Goal: Find specific page/section: Find specific page/section

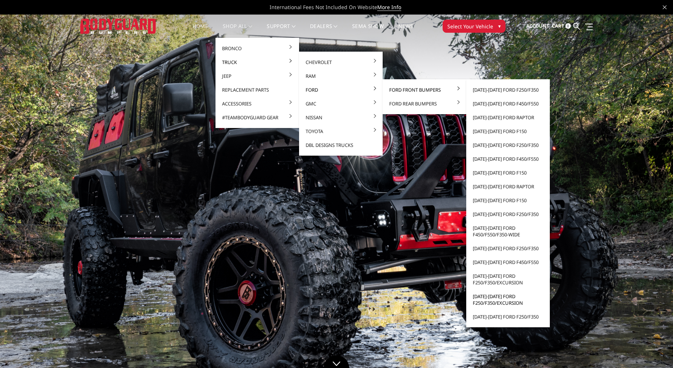
click at [506, 298] on link "[DATE]-[DATE] Ford F250/F350/Excursion" at bounding box center [508, 299] width 78 height 20
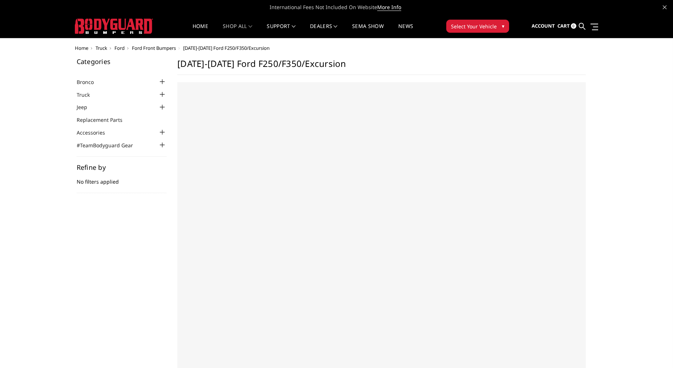
select select "US"
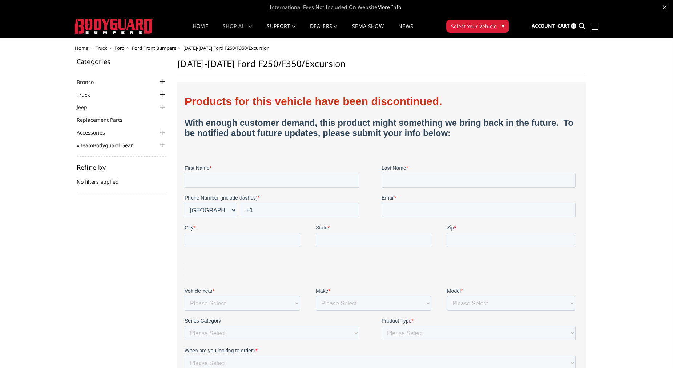
click at [402, 64] on h1 "[DATE]-[DATE] Ford F250/F350/Excursion" at bounding box center [381, 66] width 408 height 17
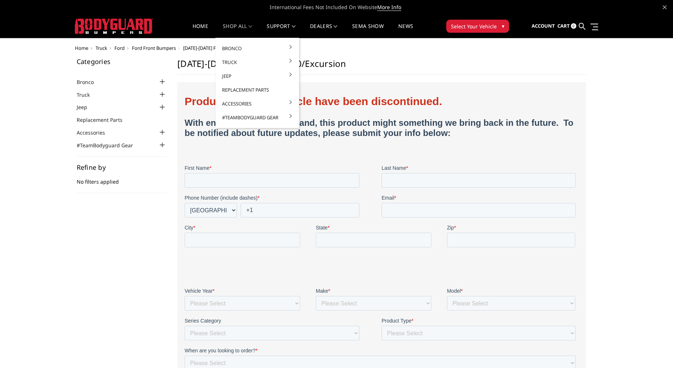
click at [234, 24] on link "shop all" at bounding box center [237, 31] width 29 height 14
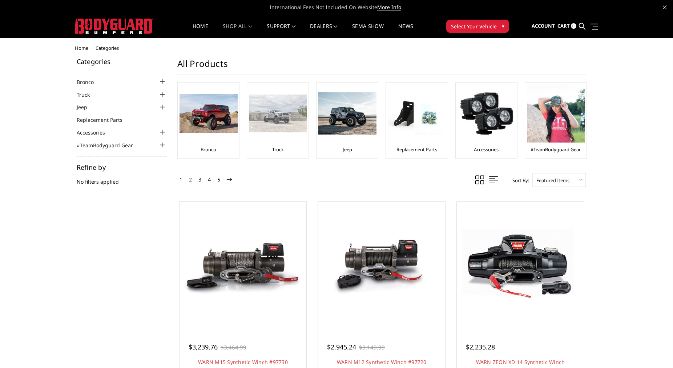
click at [280, 122] on img at bounding box center [278, 113] width 58 height 38
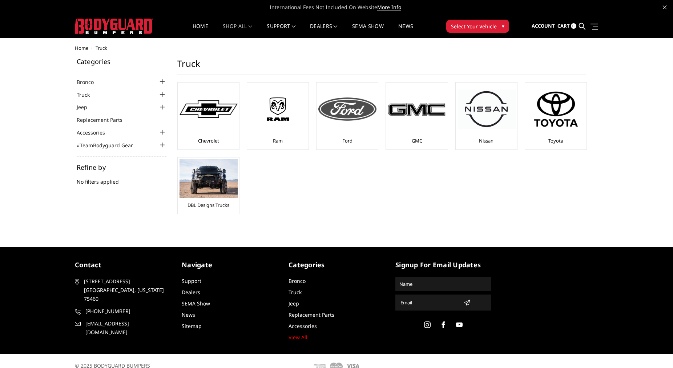
click at [338, 124] on div at bounding box center [347, 108] width 58 height 49
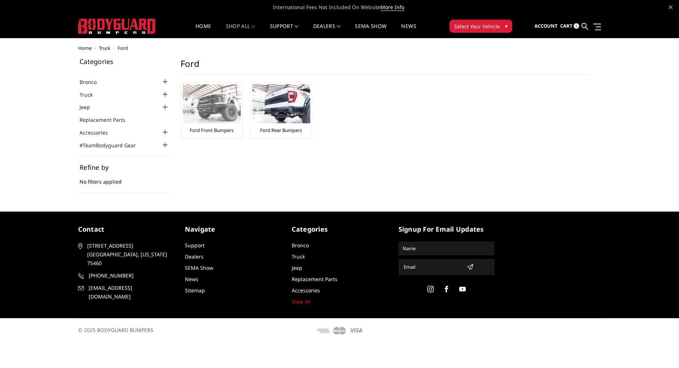
click at [216, 132] on link "Ford Front Bumpers" at bounding box center [212, 130] width 44 height 7
